Goal: Task Accomplishment & Management: Manage account settings

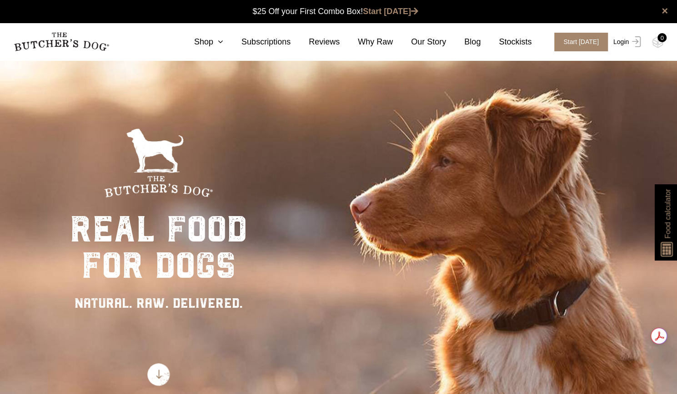
click at [621, 40] on link "Login" at bounding box center [626, 42] width 30 height 19
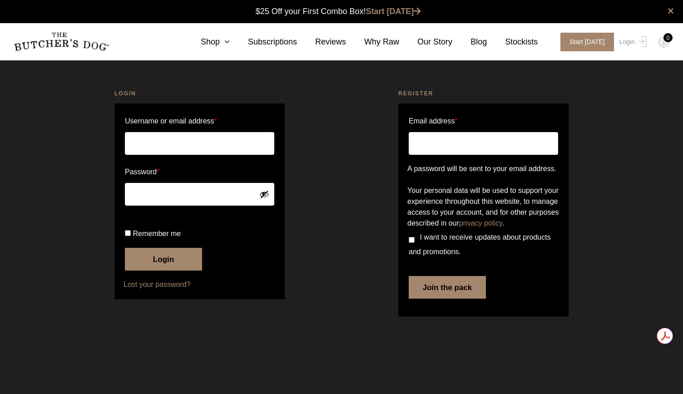
type input "[PERSON_NAME][EMAIL_ADDRESS][DOMAIN_NAME]"
click at [170, 258] on button "Login" at bounding box center [163, 259] width 77 height 23
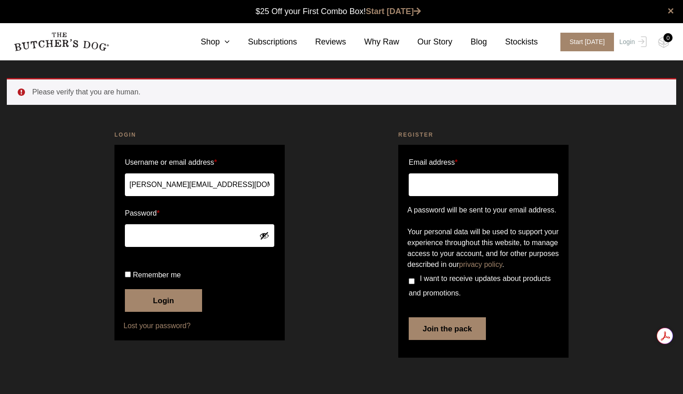
click at [129, 279] on label "Remember me" at bounding box center [200, 275] width 150 height 15
click at [129, 278] on input "Remember me" at bounding box center [128, 275] width 6 height 6
checkbox input "true"
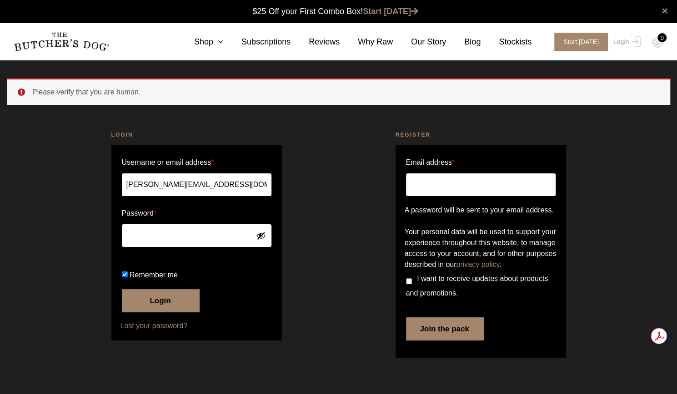
click at [135, 312] on button "Login" at bounding box center [160, 300] width 77 height 23
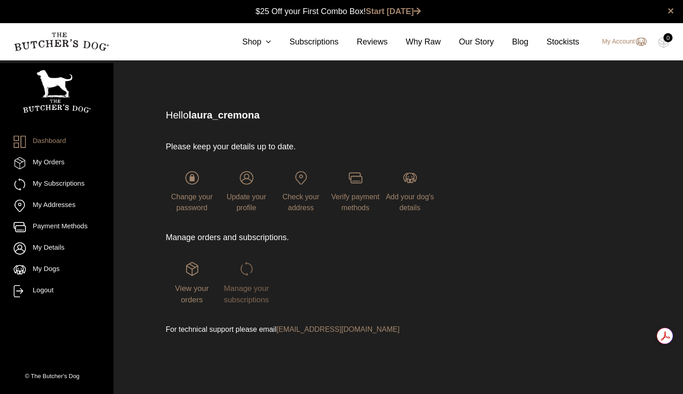
click at [239, 292] on span "Manage your subscriptions" at bounding box center [246, 294] width 45 height 20
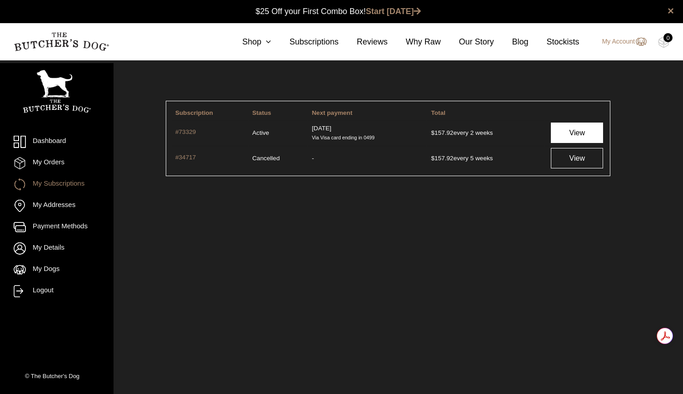
click at [557, 141] on link "View" at bounding box center [577, 133] width 52 height 20
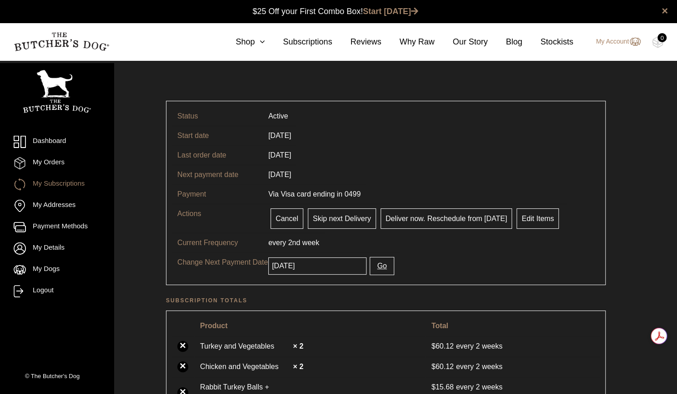
click at [270, 244] on span "every 2nd" at bounding box center [284, 243] width 32 height 8
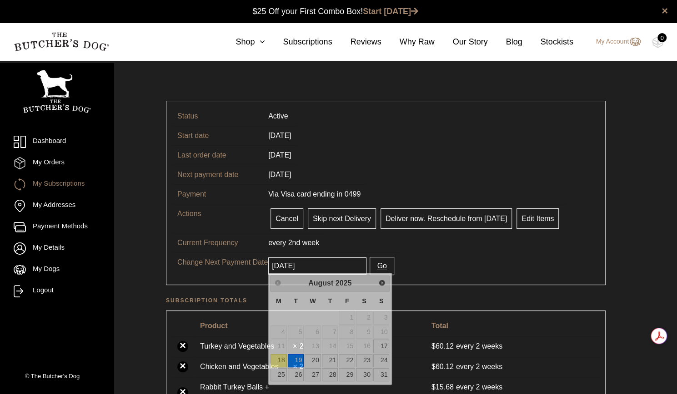
click at [299, 266] on input "[DATE]" at bounding box center [317, 266] width 98 height 17
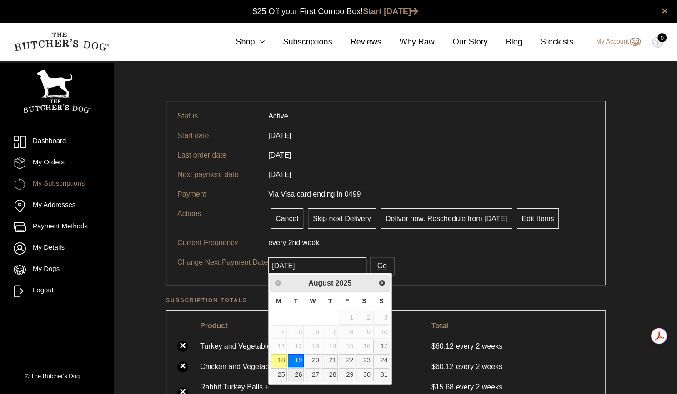
click at [291, 378] on link "26" at bounding box center [296, 375] width 16 height 13
type input "[DATE]"
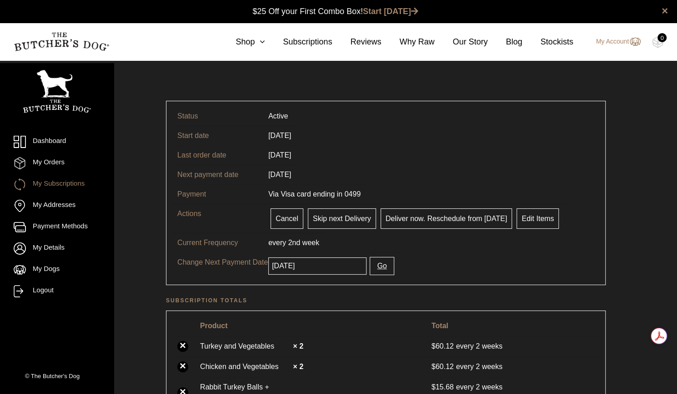
click at [369, 271] on button "Go" at bounding box center [381, 266] width 24 height 18
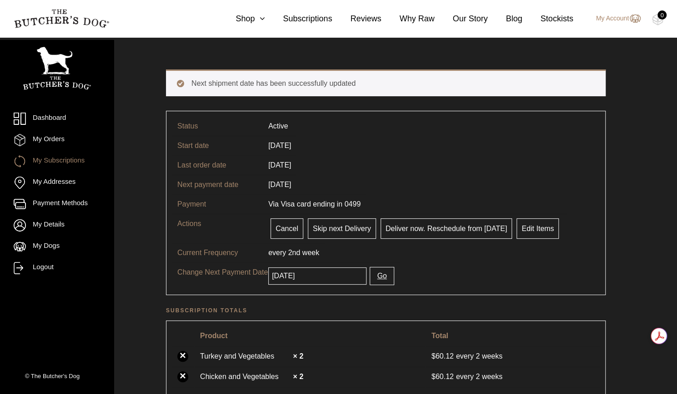
scroll to position [32, 0]
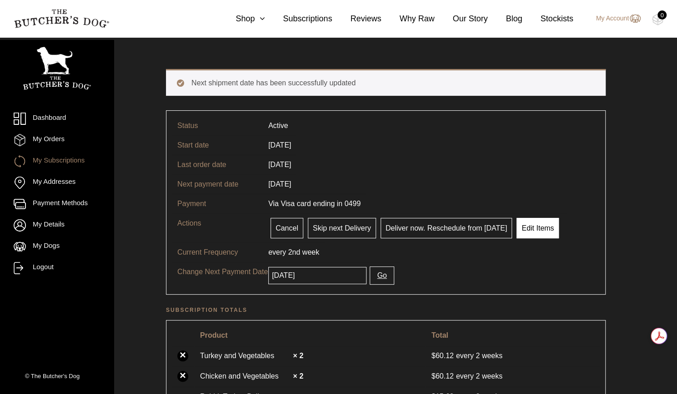
click at [527, 234] on link "Edit Items" at bounding box center [537, 228] width 42 height 20
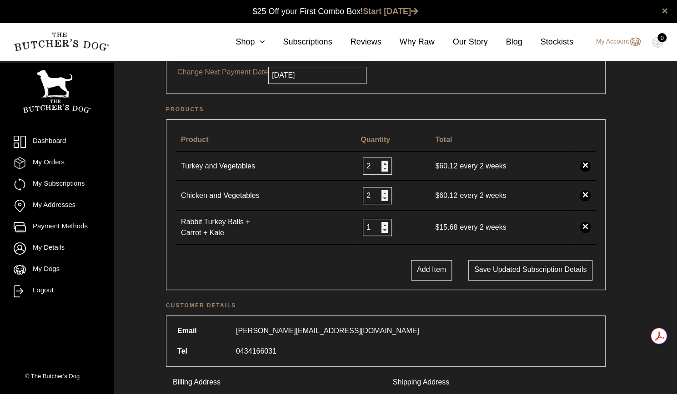
scroll to position [145, 0]
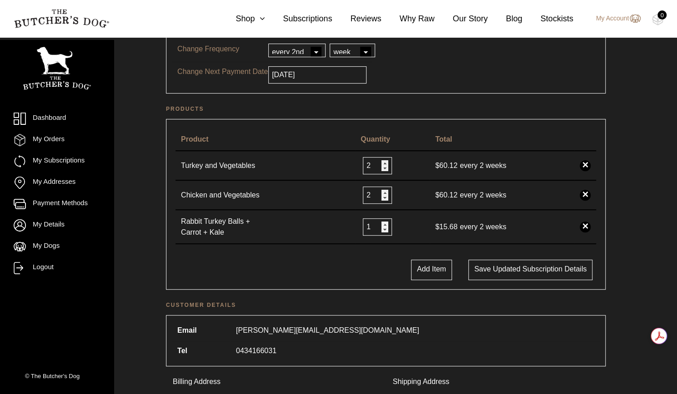
click at [494, 166] on td "$ 60.12 every 2 weeks" at bounding box center [501, 166] width 145 height 30
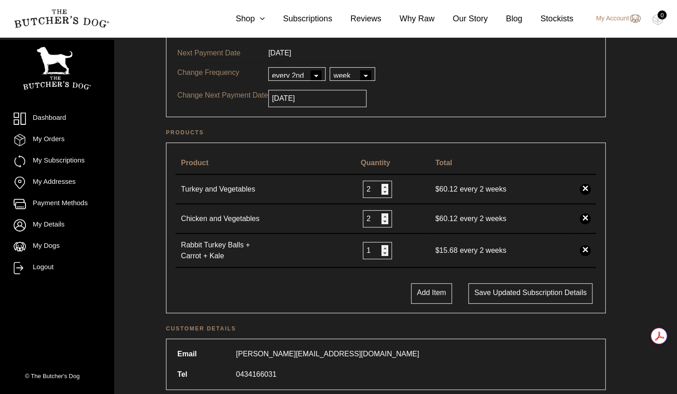
scroll to position [0, 0]
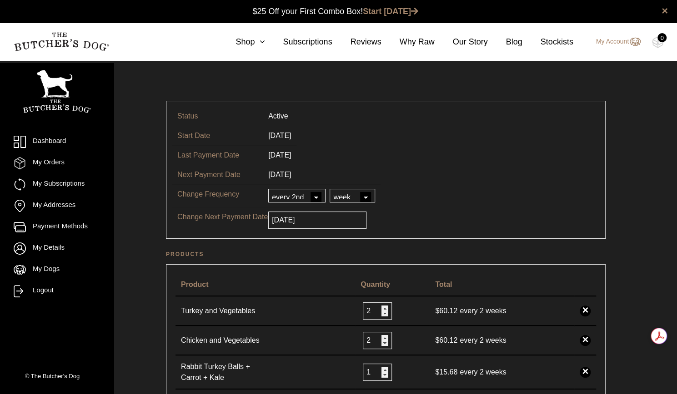
click at [314, 195] on select "every every 2nd every 3rd every 4th every 5th every 6th" at bounding box center [296, 196] width 57 height 14
select select "3"
click at [268, 189] on select "every every 2nd every 3rd every 4th every 5th every 6th" at bounding box center [296, 196] width 57 height 14
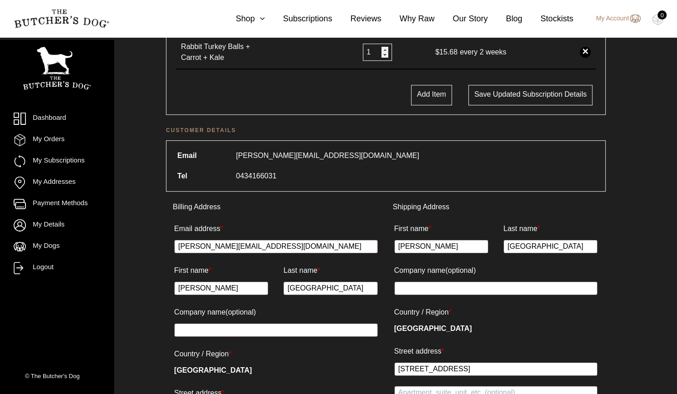
scroll to position [583, 0]
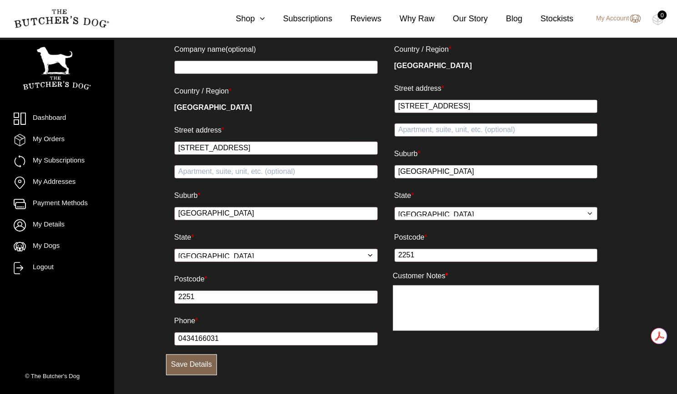
click at [186, 363] on button "Save Details" at bounding box center [191, 364] width 51 height 21
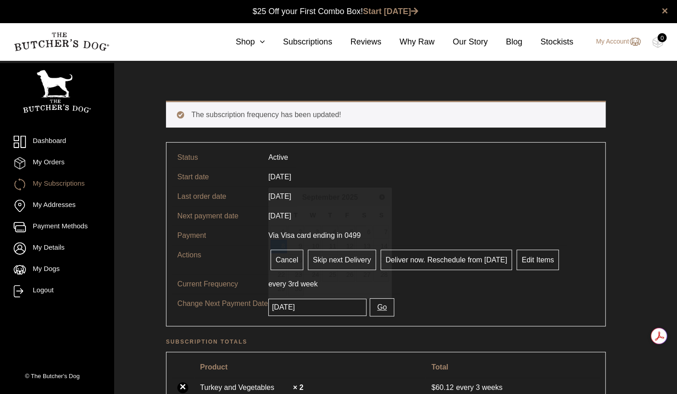
click at [309, 306] on input "2025-09-08" at bounding box center [317, 307] width 98 height 17
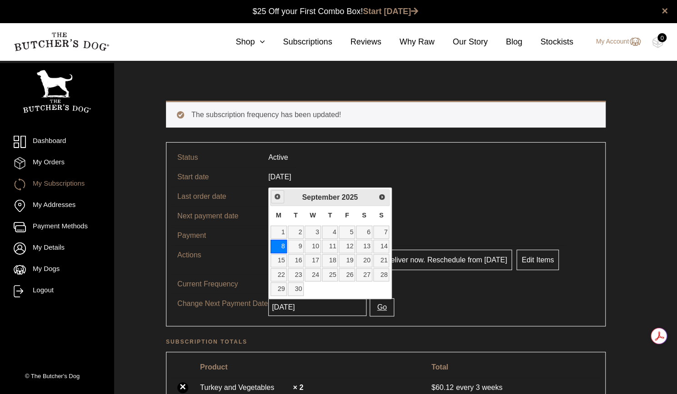
click at [277, 195] on span "Previous" at bounding box center [277, 196] width 7 height 7
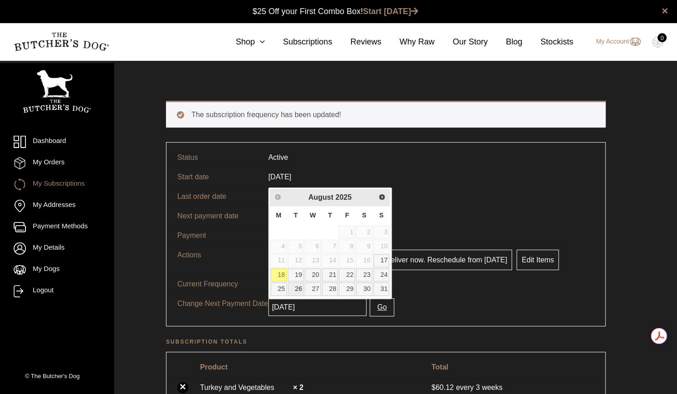
click at [294, 287] on link "26" at bounding box center [296, 289] width 16 height 13
type input "[DATE]"
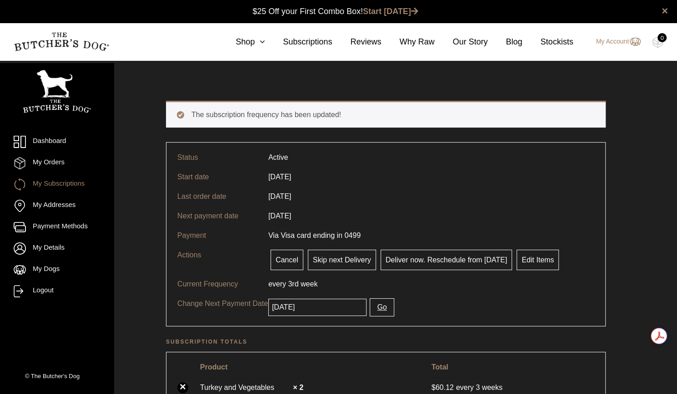
click at [374, 304] on button "Go" at bounding box center [381, 308] width 24 height 18
